Goal: Information Seeking & Learning: Learn about a topic

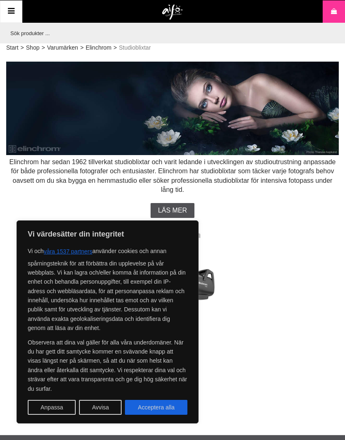
click at [169, 407] on button "Acceptera alla" at bounding box center [156, 407] width 62 height 15
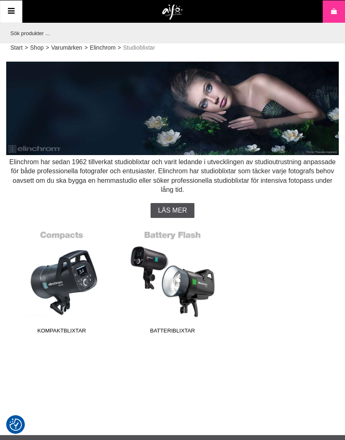
checkbox input "true"
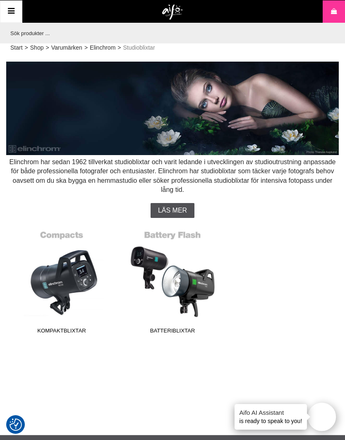
click at [183, 277] on link "Batteriblixtar" at bounding box center [172, 282] width 101 height 112
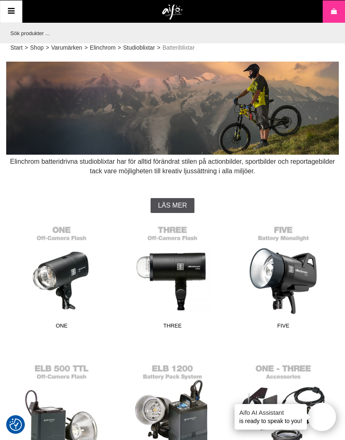
click at [178, 275] on link "THREE" at bounding box center [172, 277] width 101 height 112
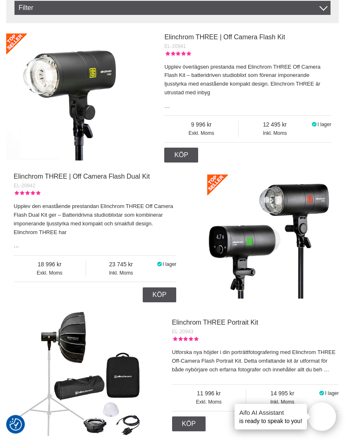
scroll to position [326, 0]
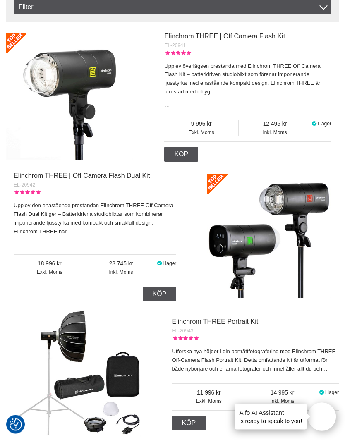
click at [280, 362] on p "Utforska nya höjder i din porträttfotografering med Elinchrom THREE Off-Camera …" at bounding box center [255, 361] width 167 height 26
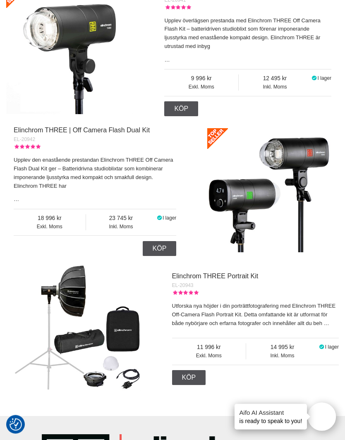
scroll to position [372, 0]
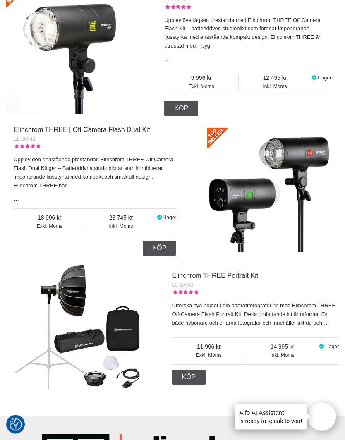
click at [235, 276] on link "Elinchrom THREE Portrait Kit" at bounding box center [215, 276] width 86 height 7
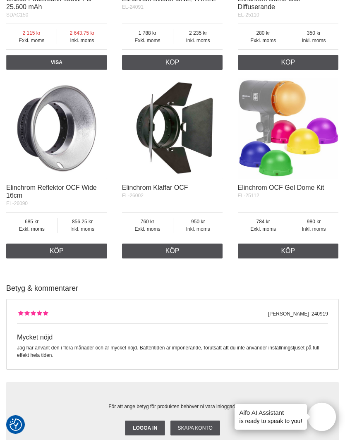
scroll to position [1045, 0]
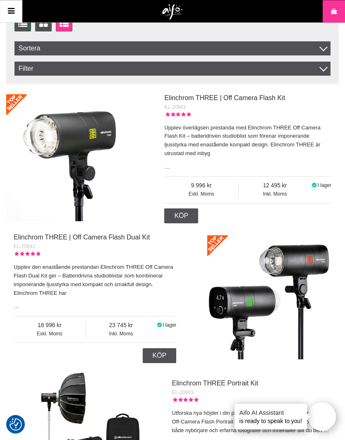
scroll to position [260, 0]
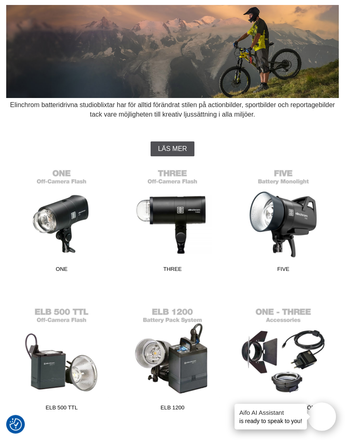
scroll to position [57, 0]
click at [283, 222] on link "FIVE" at bounding box center [283, 221] width 101 height 112
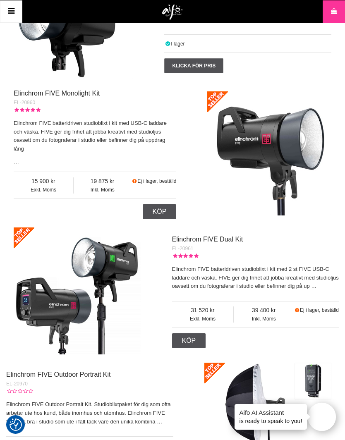
scroll to position [443, 0]
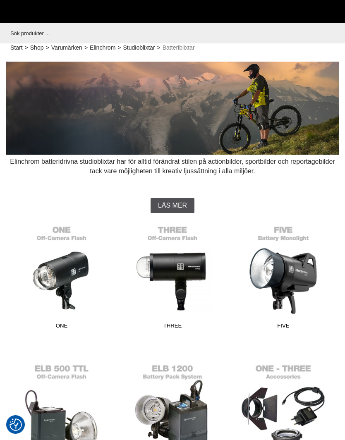
scroll to position [93, 0]
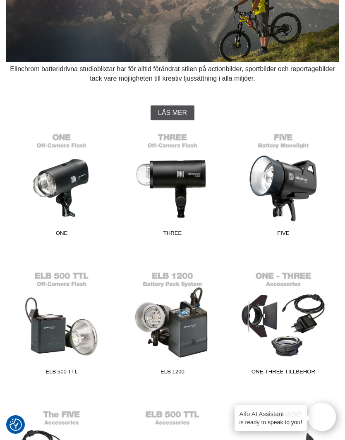
click at [55, 187] on link "ONE" at bounding box center [62, 185] width 101 height 112
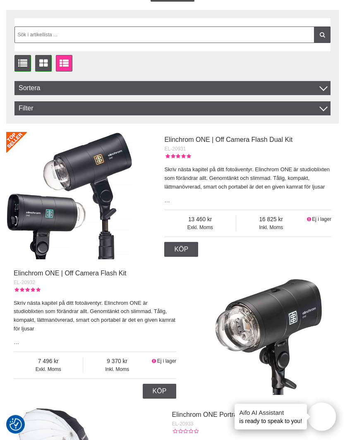
scroll to position [251, 0]
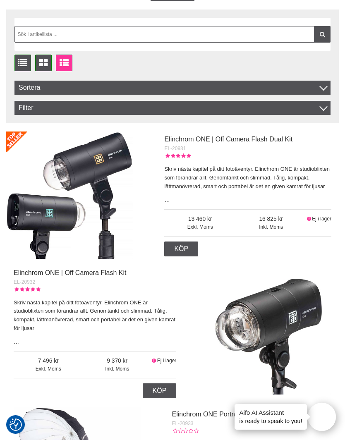
click at [189, 249] on link "Köp" at bounding box center [181, 249] width 34 height 15
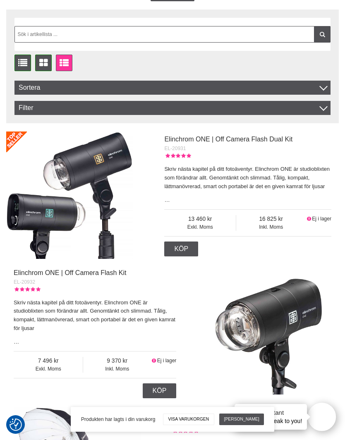
click at [219, 139] on link "Elinchrom ONE | Off Camera Flash Dual Kit" at bounding box center [228, 139] width 128 height 7
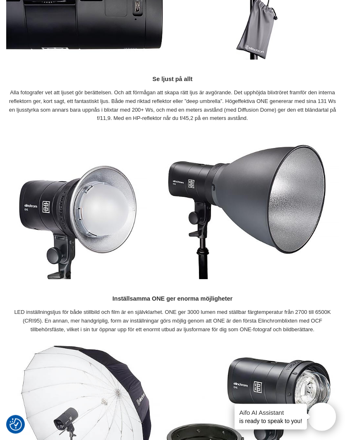
scroll to position [1608, 0]
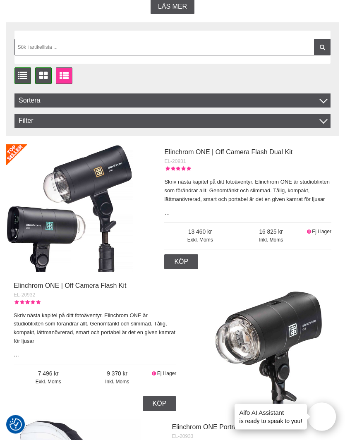
scroll to position [238, 0]
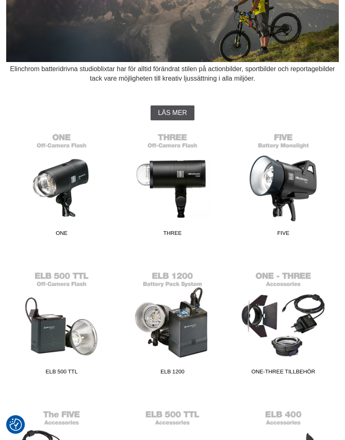
scroll to position [93, 0]
click at [182, 182] on link "THREE" at bounding box center [172, 185] width 101 height 112
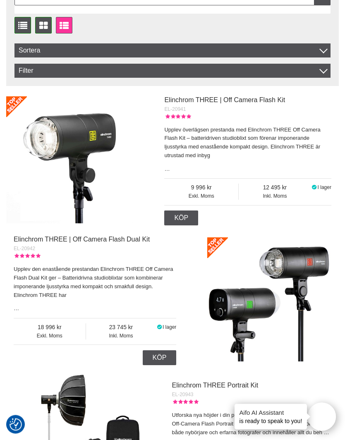
scroll to position [265, 0]
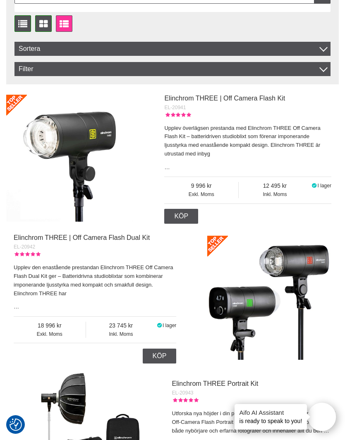
click at [118, 235] on link "Elinchrom THREE | Off Camera Flash Dual Kit" at bounding box center [82, 237] width 136 height 7
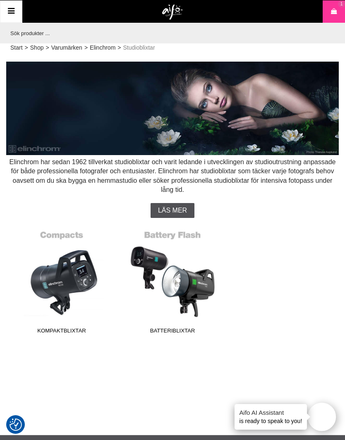
click at [67, 49] on link "Varumärken" at bounding box center [66, 47] width 31 height 9
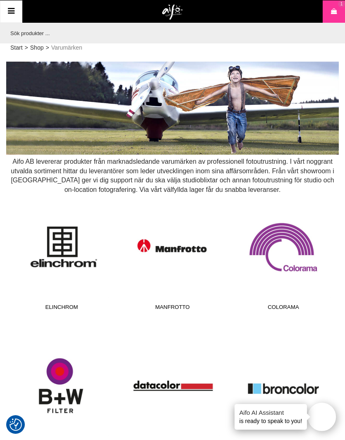
click at [9, 10] on icon at bounding box center [11, 11] width 10 height 12
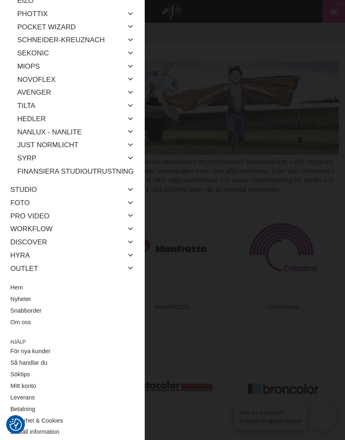
scroll to position [206, 0]
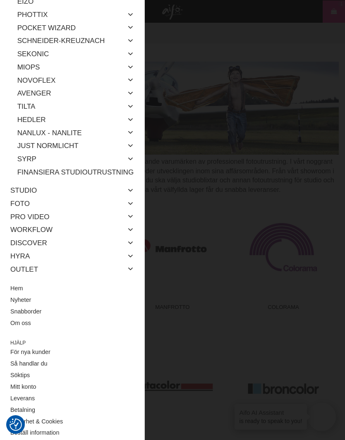
click at [28, 264] on link "Outlet" at bounding box center [24, 269] width 28 height 13
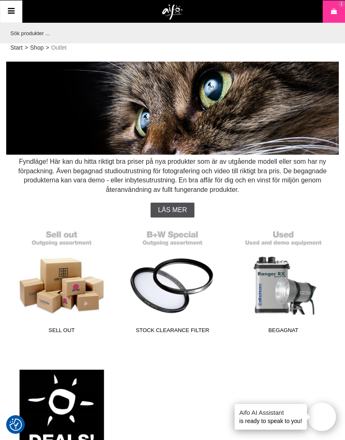
click at [281, 290] on link "Begagnat" at bounding box center [283, 282] width 101 height 112
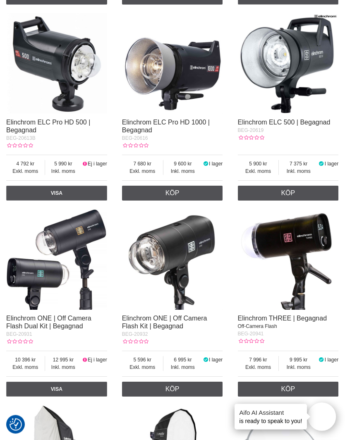
scroll to position [938, 0]
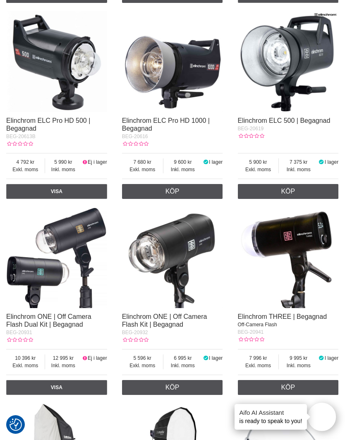
click at [38, 278] on img at bounding box center [56, 257] width 101 height 101
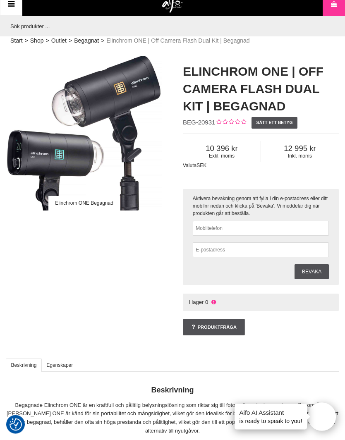
scroll to position [7, 0]
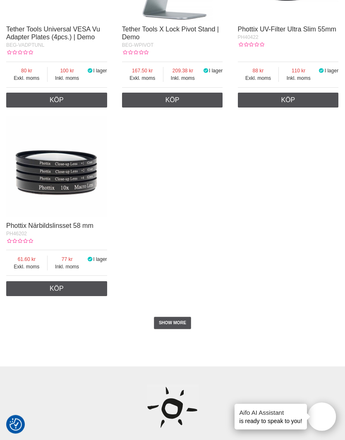
scroll to position [1847, 0]
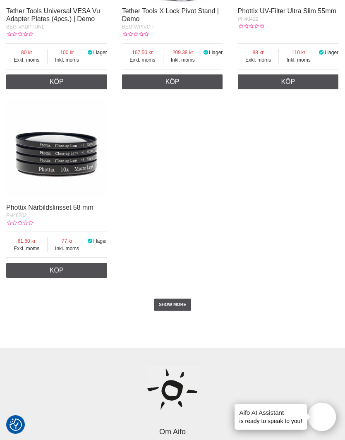
click at [177, 311] on link "SHOW MORE" at bounding box center [173, 305] width 38 height 12
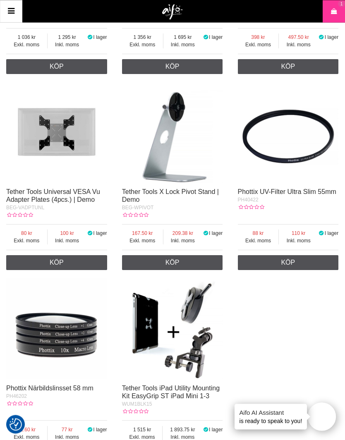
scroll to position [1609, 0]
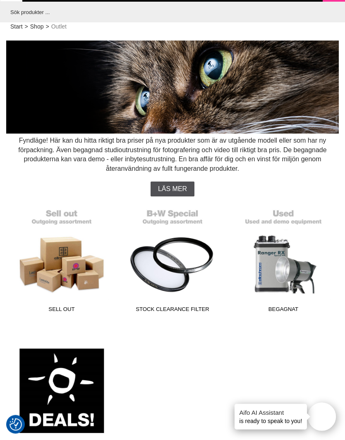
scroll to position [22, 0]
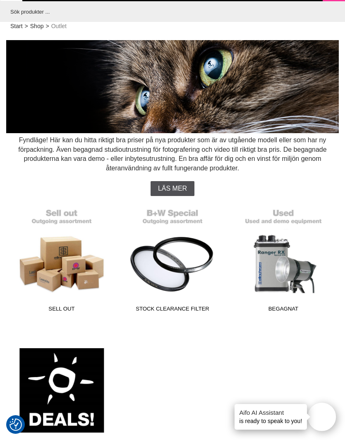
click at [55, 263] on link "Sell out" at bounding box center [62, 260] width 101 height 112
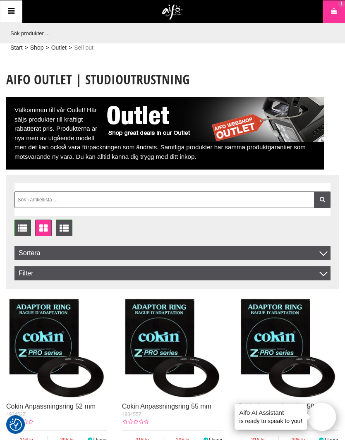
click at [13, 12] on icon at bounding box center [11, 11] width 10 height 12
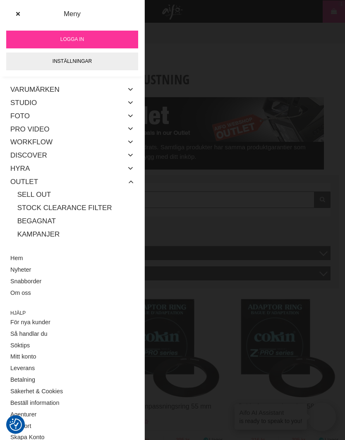
click at [23, 116] on link "Foto" at bounding box center [19, 116] width 19 height 13
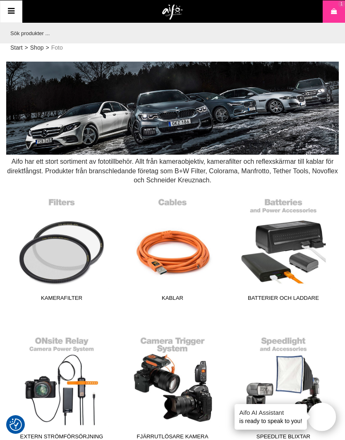
click at [12, 12] on icon at bounding box center [11, 11] width 10 height 12
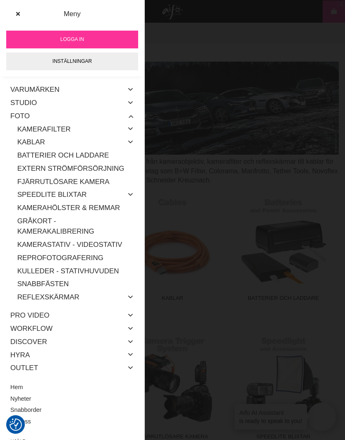
click at [66, 193] on link "Speedlite Blixtar" at bounding box center [52, 194] width 70 height 13
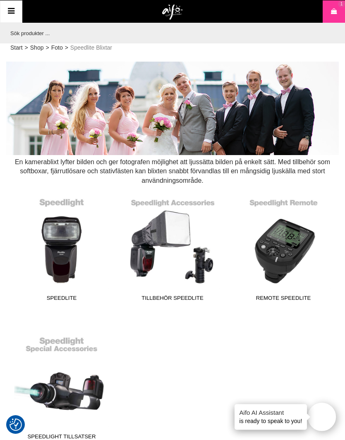
click at [67, 250] on link "Speedlite" at bounding box center [62, 250] width 101 height 112
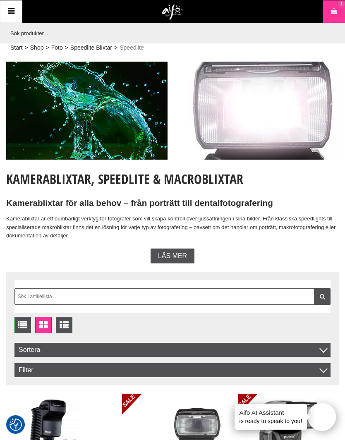
click at [12, 12] on icon at bounding box center [11, 11] width 10 height 12
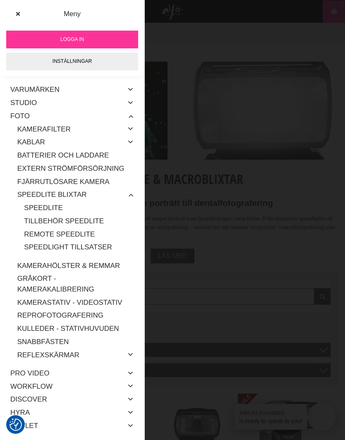
click at [31, 100] on link "Studio" at bounding box center [23, 102] width 26 height 13
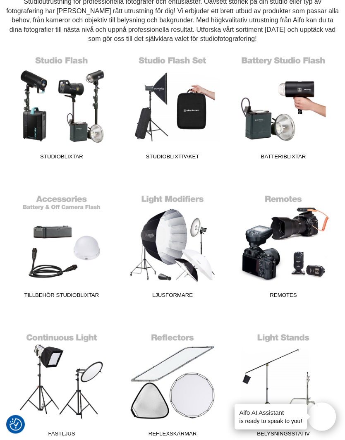
scroll to position [160, 0]
click at [172, 246] on link "Ljusformare" at bounding box center [172, 246] width 101 height 112
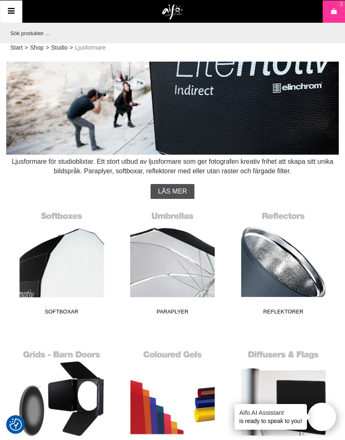
click at [53, 242] on link "Softboxar" at bounding box center [62, 263] width 101 height 112
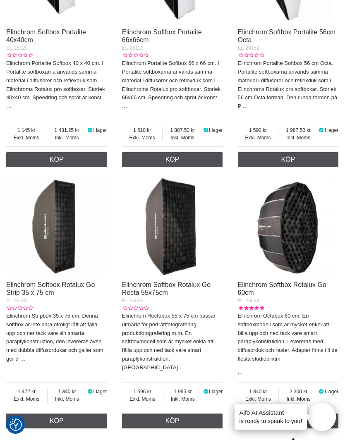
scroll to position [473, 0]
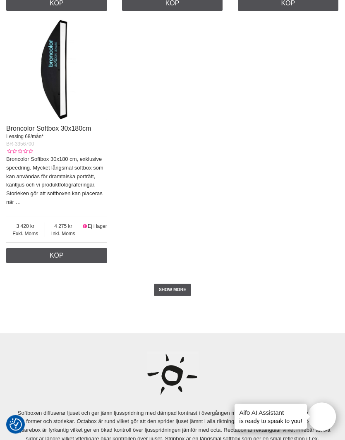
click at [179, 284] on link "SHOW MORE" at bounding box center [173, 290] width 38 height 12
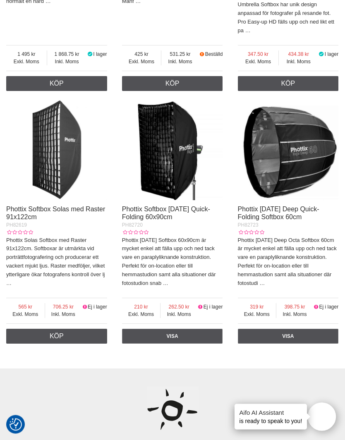
scroll to position [3388, 0]
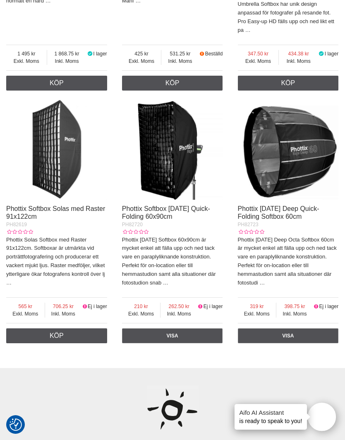
click at [52, 251] on p "Phottix Solas Softbox med Raster 91x122cm. Softboxar är utmärkta vid porträttfo…" at bounding box center [56, 262] width 101 height 52
click at [46, 205] on link "Phottix Softbox Solas med Raster 91x122cm" at bounding box center [55, 212] width 99 height 15
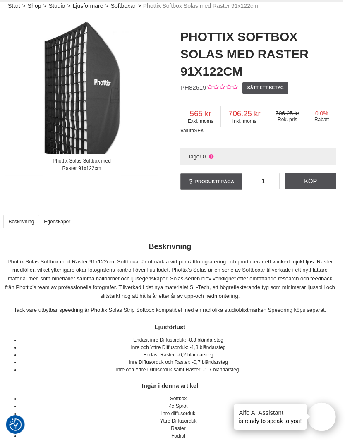
scroll to position [0, 2]
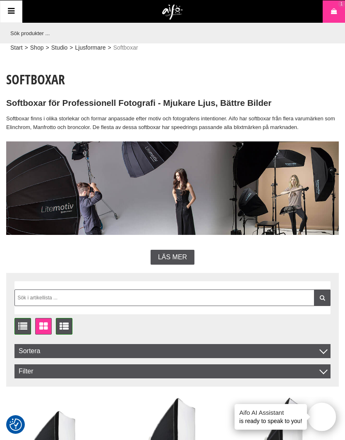
click at [13, 11] on icon at bounding box center [11, 11] width 10 height 12
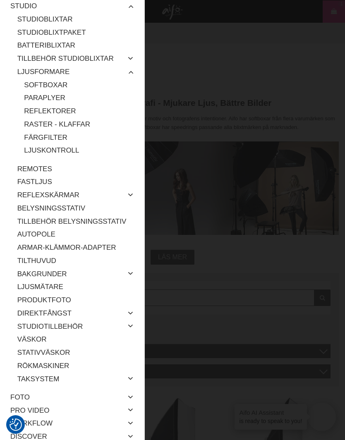
scroll to position [98, 0]
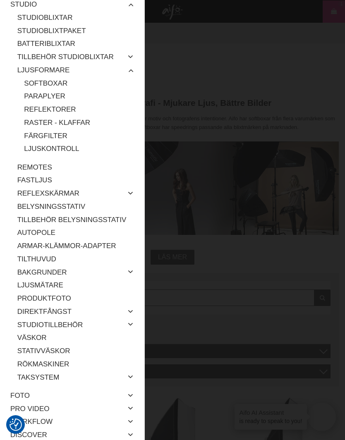
click at [54, 296] on link "Produktfoto" at bounding box center [75, 298] width 117 height 13
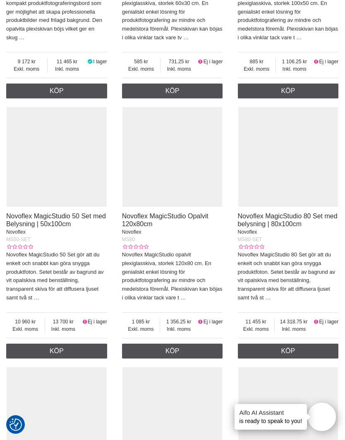
scroll to position [828, 0]
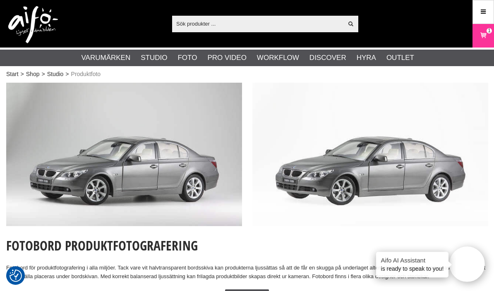
scroll to position [938, 0]
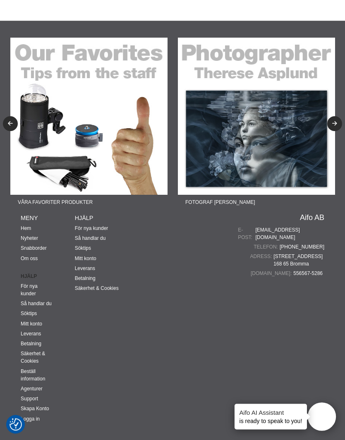
scroll to position [1711, 0]
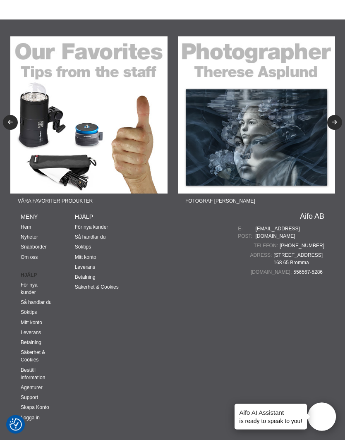
click at [81, 246] on link "Söktips" at bounding box center [83, 248] width 16 height 6
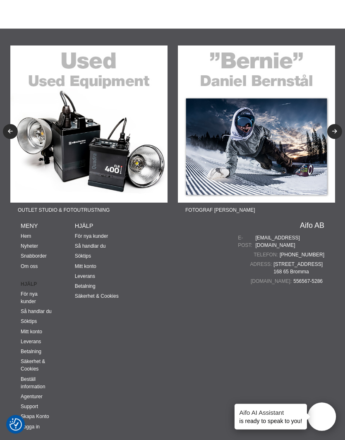
scroll to position [254, 0]
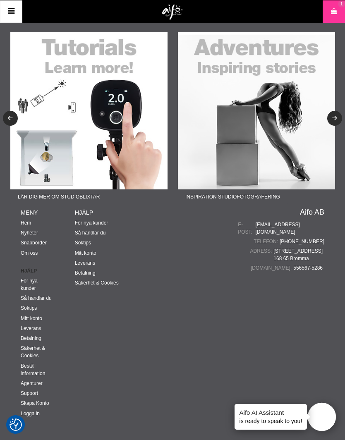
click at [34, 232] on link "Nyheter" at bounding box center [29, 233] width 17 height 6
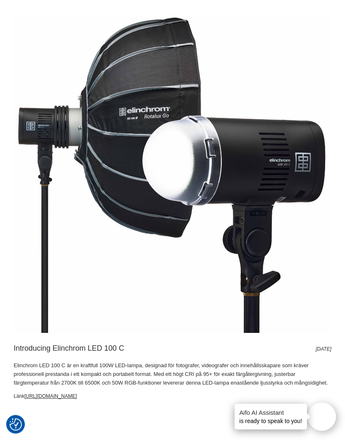
scroll to position [1757, 0]
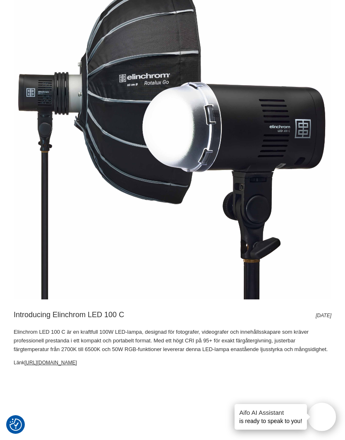
click at [190, 335] on p "Elinchrom LED 100 C är en kraftfull 100W LED-lampa, designad för fotografer, vi…" at bounding box center [173, 341] width 318 height 26
click at [101, 311] on h2 "Introducing Elinchrom LED 100 C" at bounding box center [69, 315] width 110 height 10
click at [77, 361] on link "https://aifo.se/sv/shop/varumarken/elinchrom/led_belysning" at bounding box center [50, 363] width 53 height 6
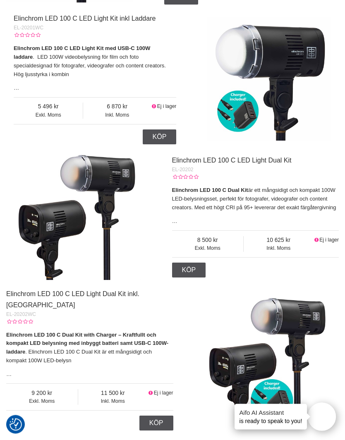
scroll to position [546, 0]
click at [132, 290] on link "Elinchrom LED 100 C LED Light Dual Kit inkl. [GEOGRAPHIC_DATA]" at bounding box center [72, 299] width 133 height 18
